Goal: Task Accomplishment & Management: Manage account settings

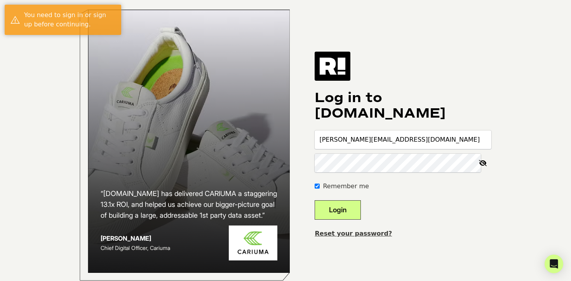
type input "[PERSON_NAME][EMAIL_ADDRESS][DOMAIN_NAME]"
click at [314, 200] on button "Login" at bounding box center [337, 209] width 46 height 19
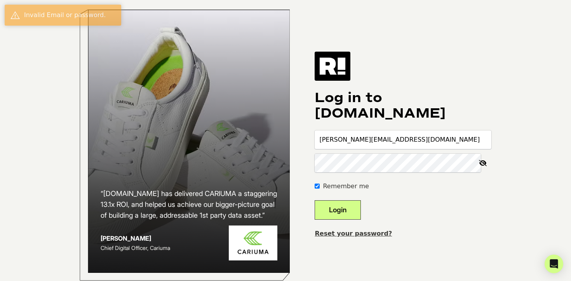
type input "[PERSON_NAME][EMAIL_ADDRESS][DOMAIN_NAME]"
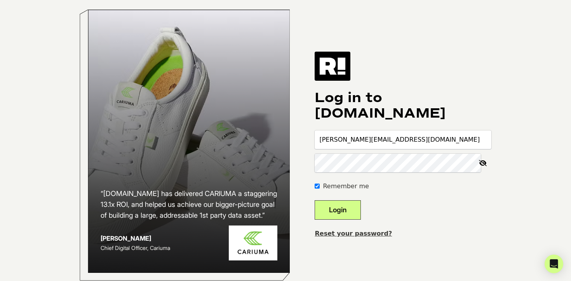
click at [314, 200] on button "Login" at bounding box center [337, 209] width 46 height 19
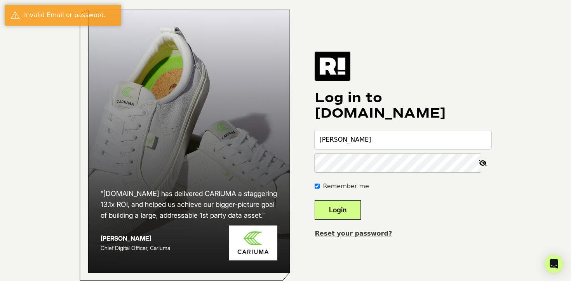
type input "[PERSON_NAME]"
click at [379, 234] on div "Log in to Retention.com peter Remember me Login Reset your password?" at bounding box center [402, 145] width 177 height 186
click at [379, 237] on link "Reset your password?" at bounding box center [352, 233] width 77 height 7
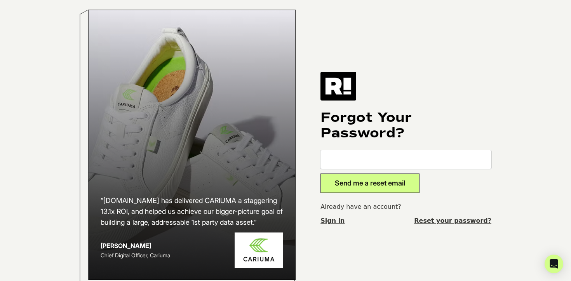
click at [350, 163] on input "email" at bounding box center [405, 159] width 171 height 19
type input "[PERSON_NAME][EMAIL_ADDRESS][DOMAIN_NAME]"
click at [320, 174] on button "Send me a reset email" at bounding box center [369, 183] width 99 height 19
click at [338, 226] on link "Sign in" at bounding box center [332, 220] width 24 height 9
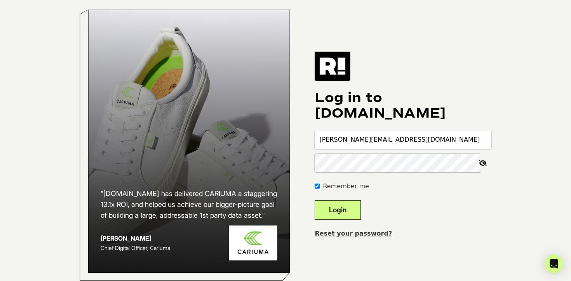
type input "peter@thedigitalstronghold.com"
click at [314, 200] on button "Login" at bounding box center [337, 209] width 46 height 19
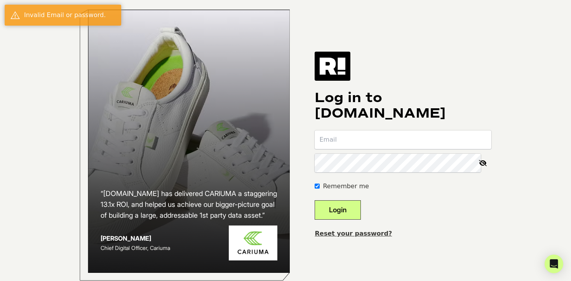
click at [339, 237] on link "Reset your password?" at bounding box center [352, 233] width 77 height 7
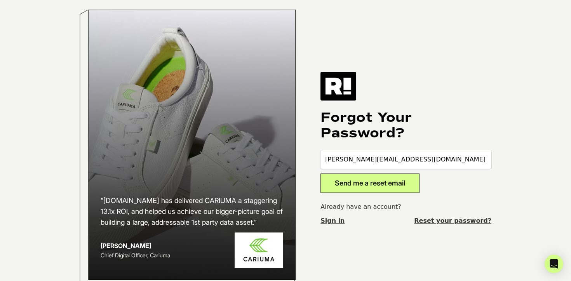
type input "peter@thedigitalstronghold.com"
click at [320, 174] on button "Send me a reset email" at bounding box center [369, 183] width 99 height 19
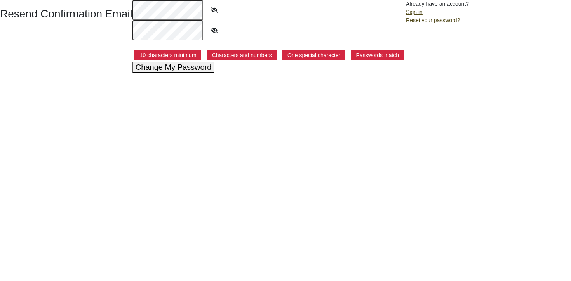
click at [190, 70] on button "Change My Password" at bounding box center [173, 67] width 82 height 11
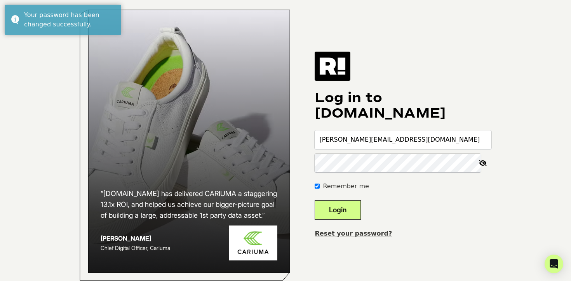
type input "peter@thedigitalstronghold.com"
click at [314, 200] on button "Login" at bounding box center [337, 209] width 46 height 19
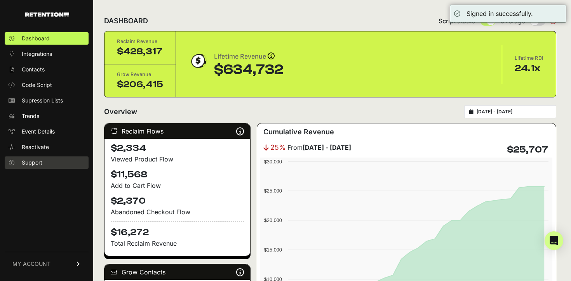
click at [28, 161] on span "Support" at bounding box center [32, 163] width 21 height 8
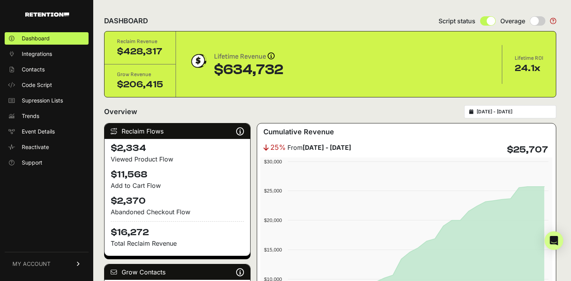
click at [554, 21] on icon at bounding box center [553, 21] width 6 height 6
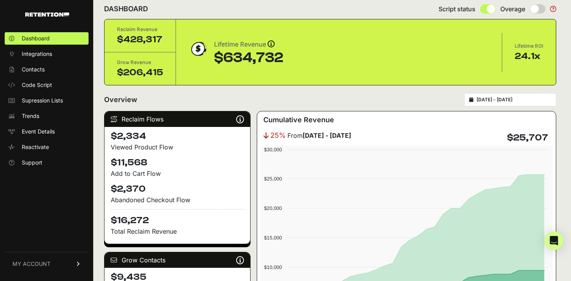
click at [54, 260] on link "MY ACCOUNT" at bounding box center [47, 264] width 84 height 24
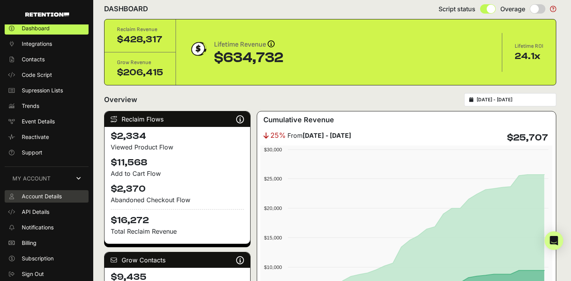
click at [61, 196] on span "Account Details" at bounding box center [42, 197] width 40 height 8
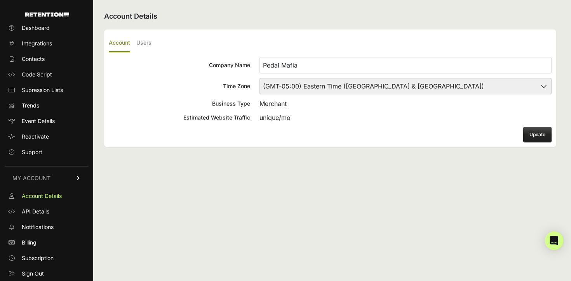
scroll to position [10, 0]
click at [142, 42] on label "Users" at bounding box center [143, 43] width 15 height 18
click at [0, 0] on input "Users" at bounding box center [0, 0] width 0 height 0
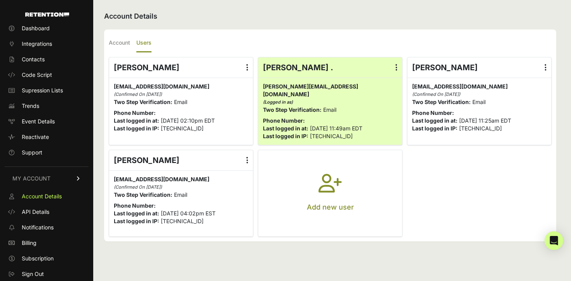
click at [329, 180] on icon "button" at bounding box center [329, 188] width 23 height 28
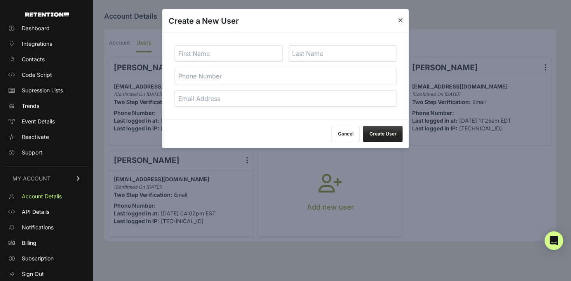
click at [254, 60] on input "text" at bounding box center [229, 53] width 108 height 16
type input "Tyler"
type input "Greenwood"
type input "[PERSON_NAME][EMAIL_ADDRESS][DOMAIN_NAME]"
click at [376, 137] on button "Create User" at bounding box center [383, 134] width 40 height 16
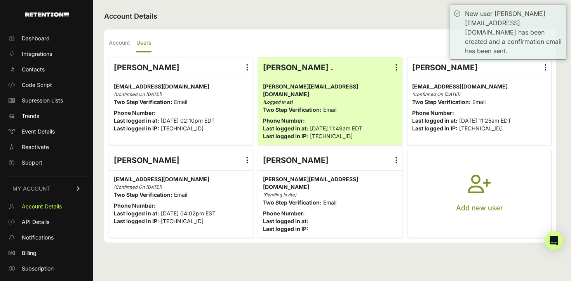
scroll to position [10, 0]
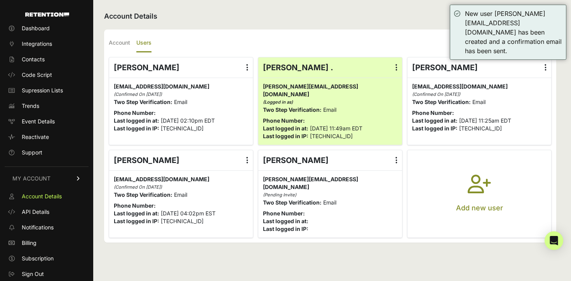
click at [398, 69] on label at bounding box center [396, 67] width 11 height 20
click at [0, 0] on input "radio" at bounding box center [0, 0] width 0 height 0
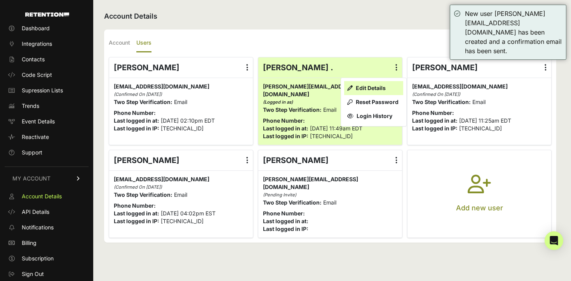
click at [388, 84] on link "Edit Details" at bounding box center [373, 88] width 59 height 14
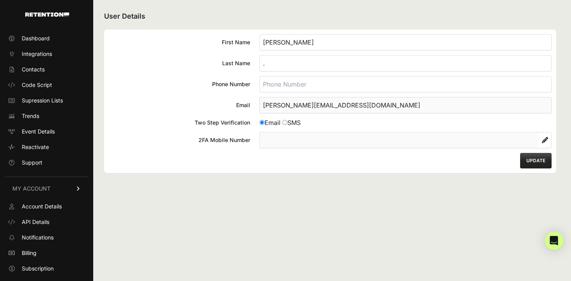
scroll to position [10, 0]
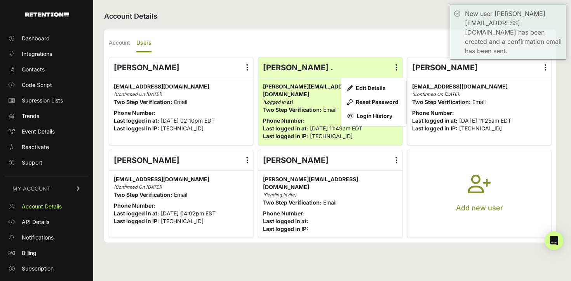
scroll to position [10, 0]
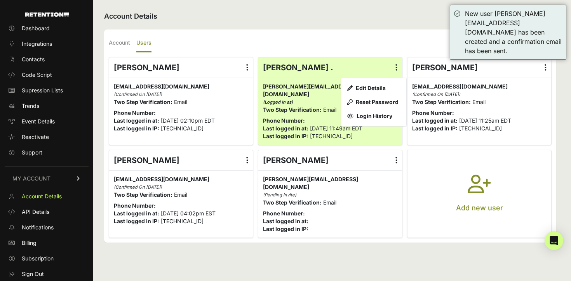
click at [438, 182] on button "Add new user" at bounding box center [479, 193] width 144 height 87
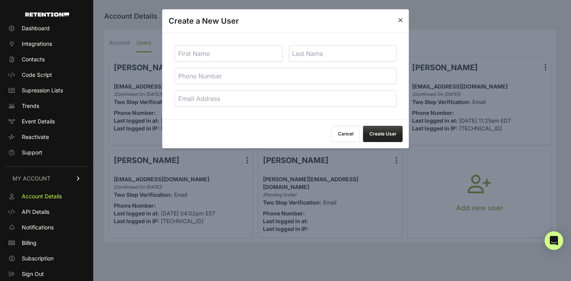
click at [212, 59] on input "text" at bounding box center [229, 53] width 108 height 16
type input "TDS"
type input "Accounting"
paste input "accounting@thedigitalstronghold.com"
type input "accounting@thedigitalstronghold.com"
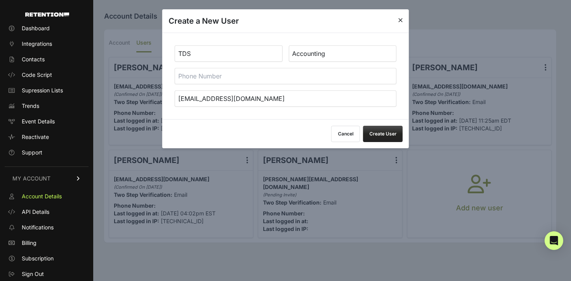
click at [395, 134] on button "Create User" at bounding box center [383, 134] width 40 height 16
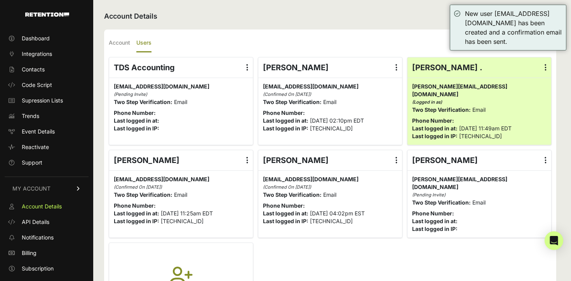
scroll to position [10, 0]
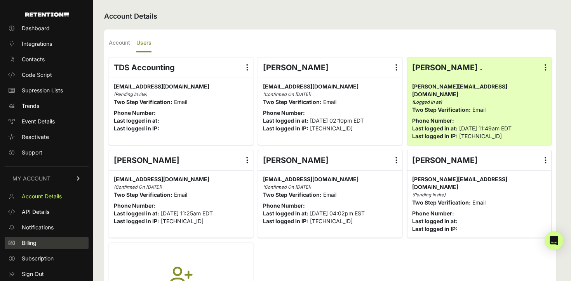
click at [30, 242] on span "Billing" at bounding box center [29, 243] width 15 height 8
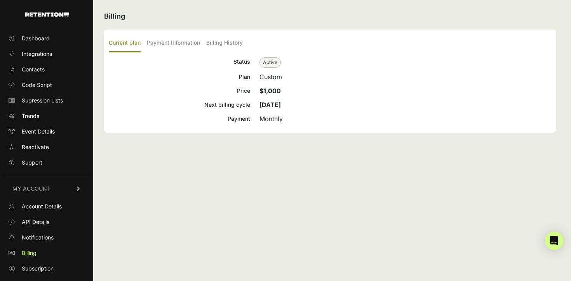
scroll to position [10, 0]
